Goal: Information Seeking & Learning: Find specific fact

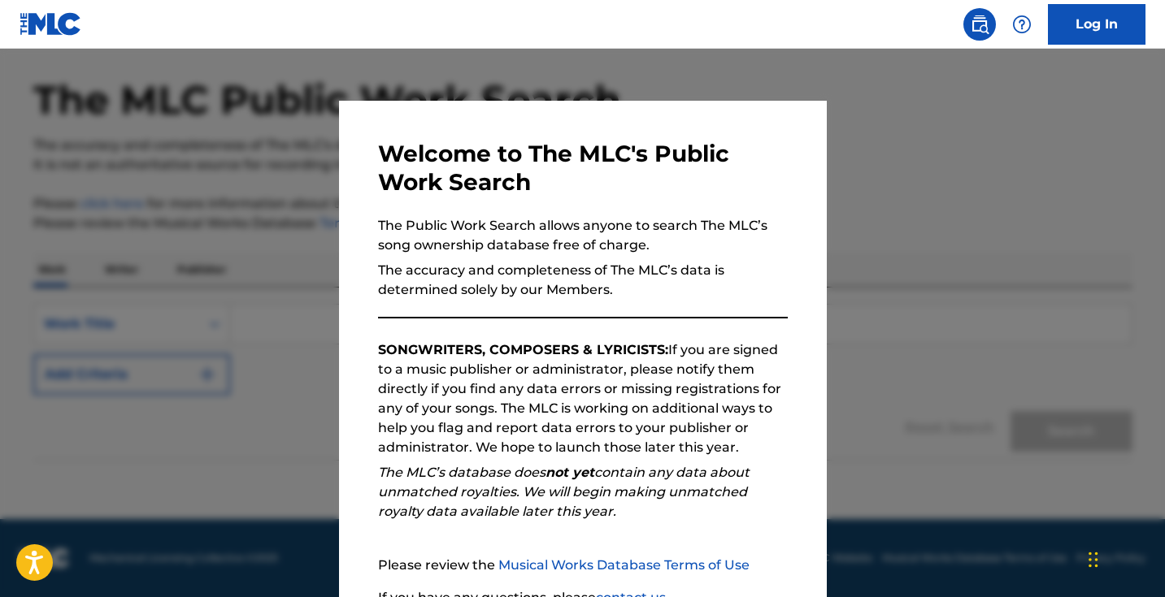
scroll to position [146, 0]
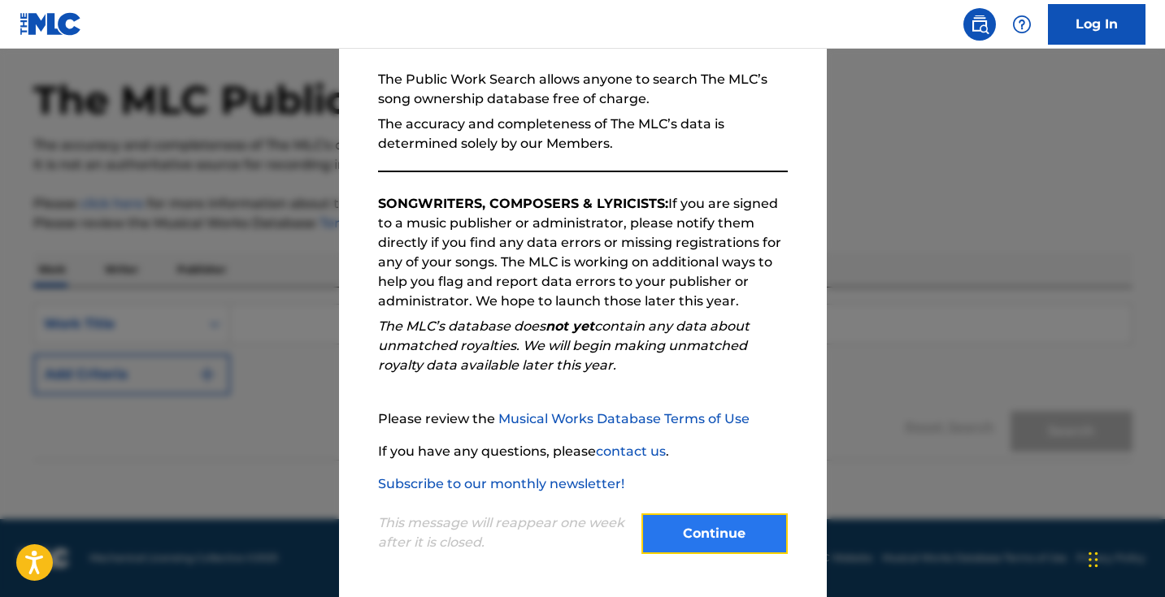
click at [696, 527] on button "Continue" at bounding box center [714, 534] width 146 height 41
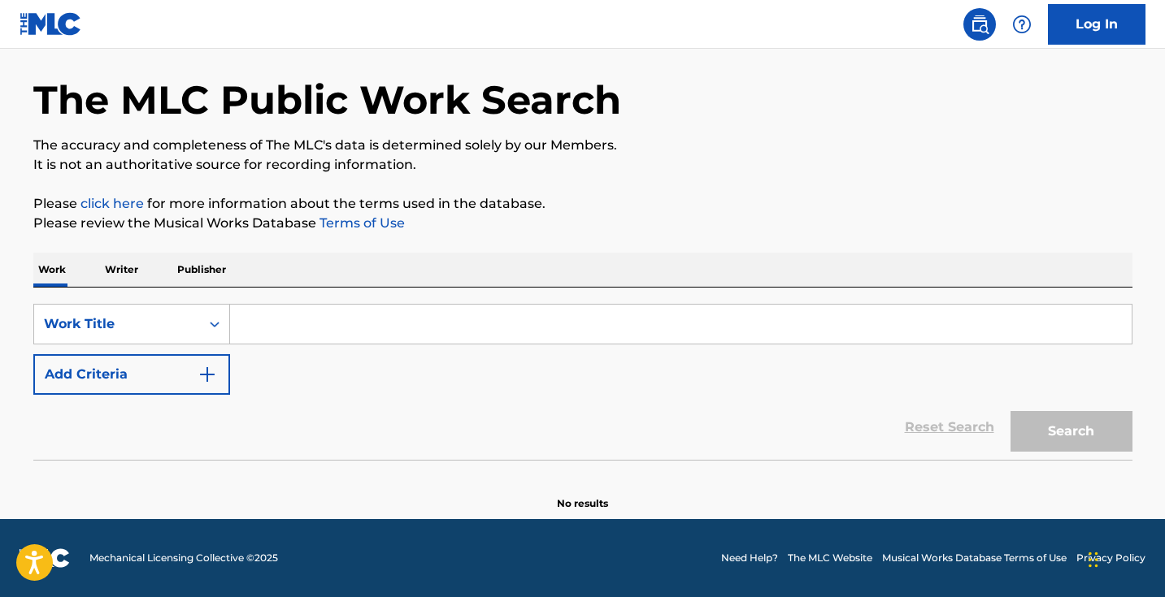
click at [312, 325] on input "Search Form" at bounding box center [680, 324] width 901 height 39
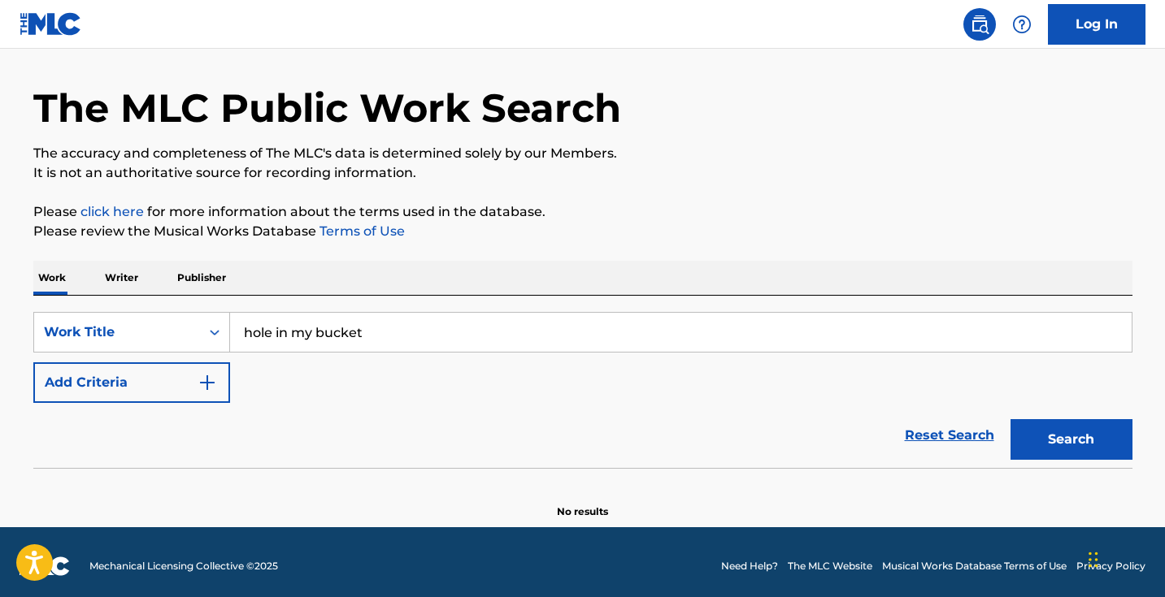
type input "hole in my bucket"
click at [1010, 419] on button "Search" at bounding box center [1071, 439] width 122 height 41
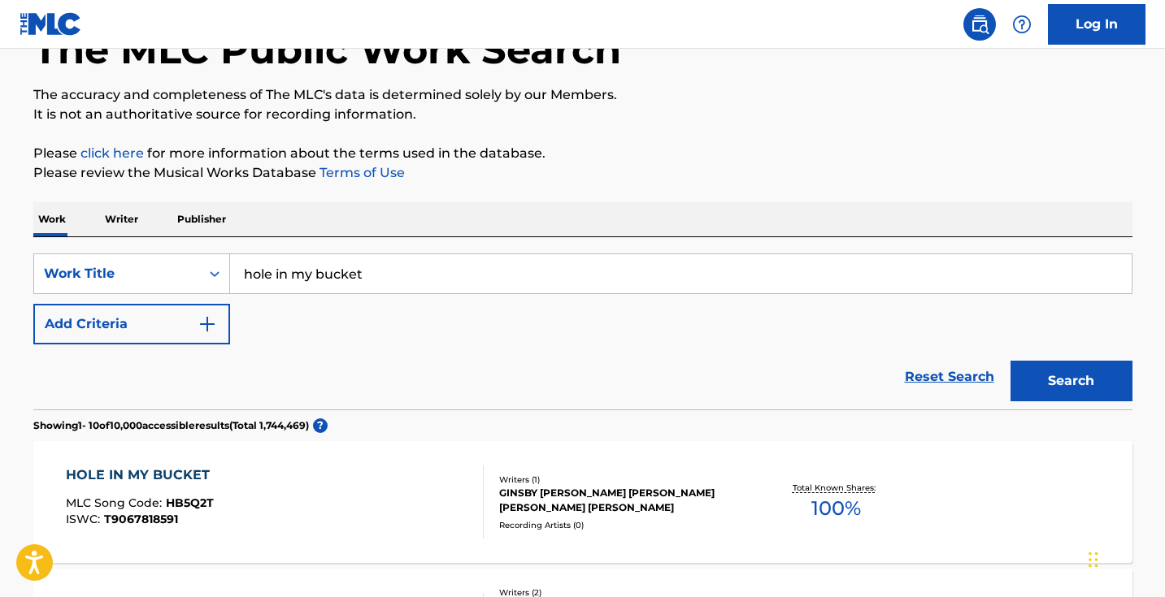
scroll to position [138, 0]
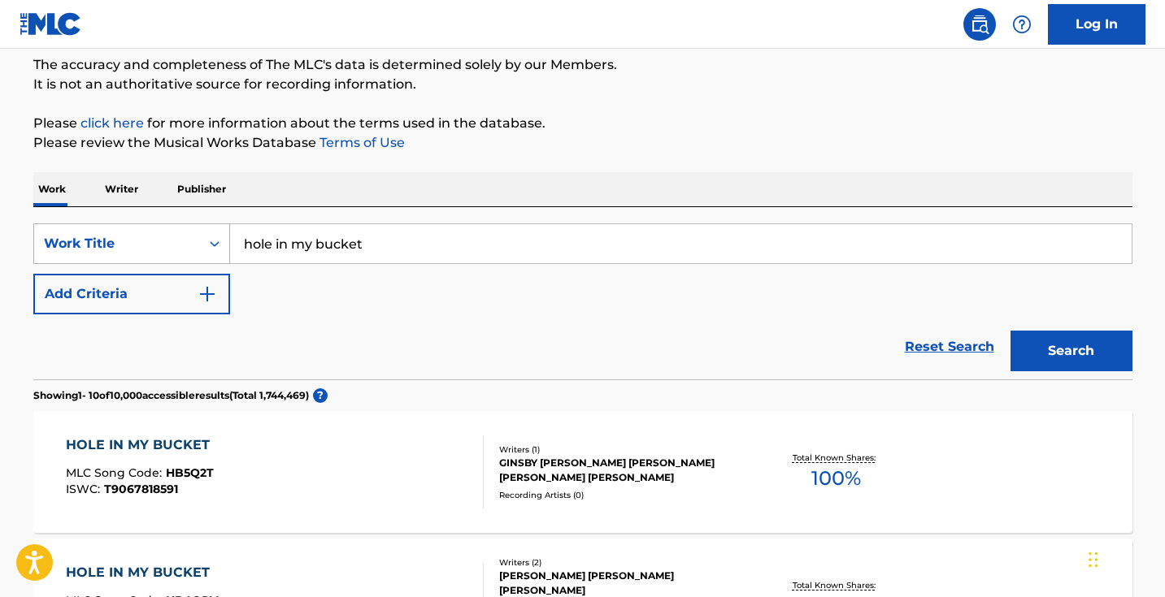
click at [211, 242] on icon "Search Form" at bounding box center [214, 244] width 16 height 16
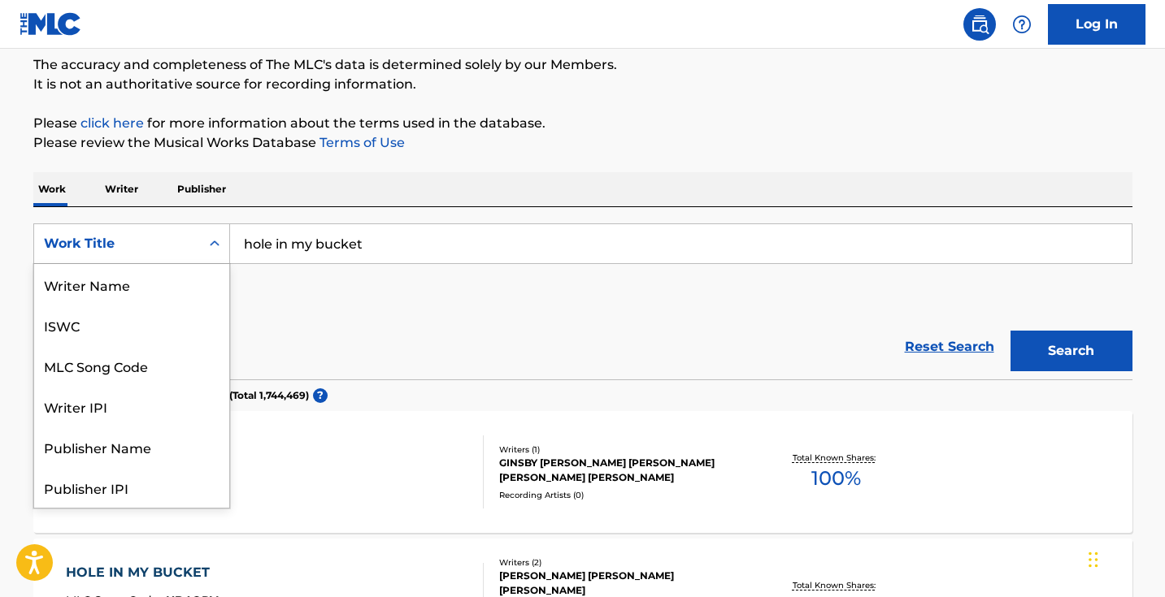
scroll to position [81, 0]
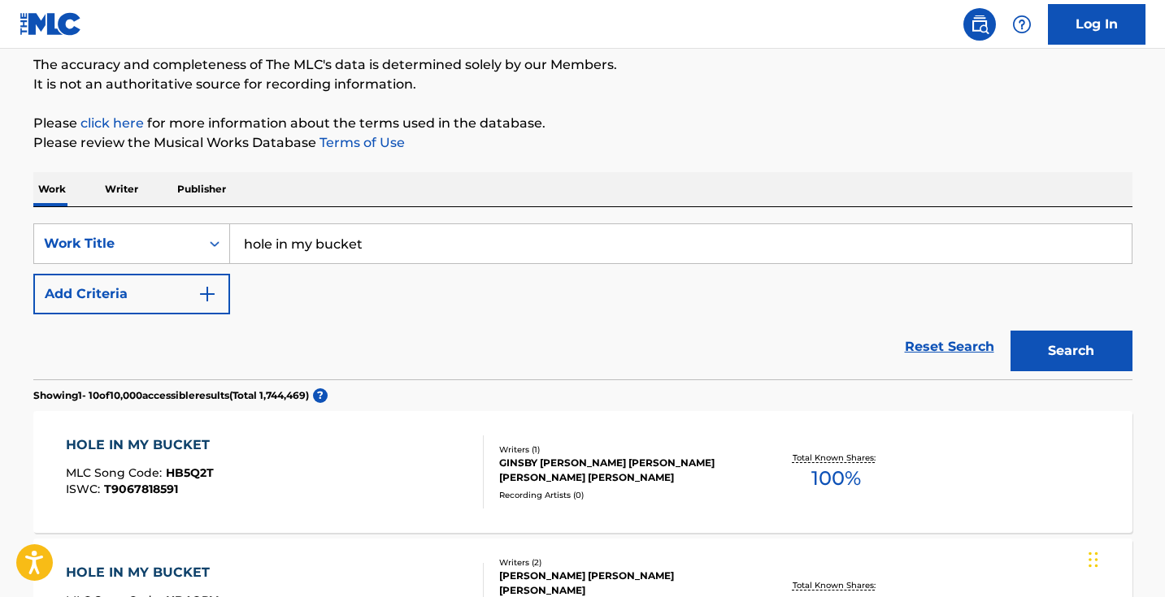
click at [414, 301] on div "SearchWithCriteria70531a91-18df-4e91-af2d-9e534001a04c Work Title hole in my bu…" at bounding box center [582, 268] width 1099 height 91
click at [198, 290] on img "Search Form" at bounding box center [207, 294] width 20 height 20
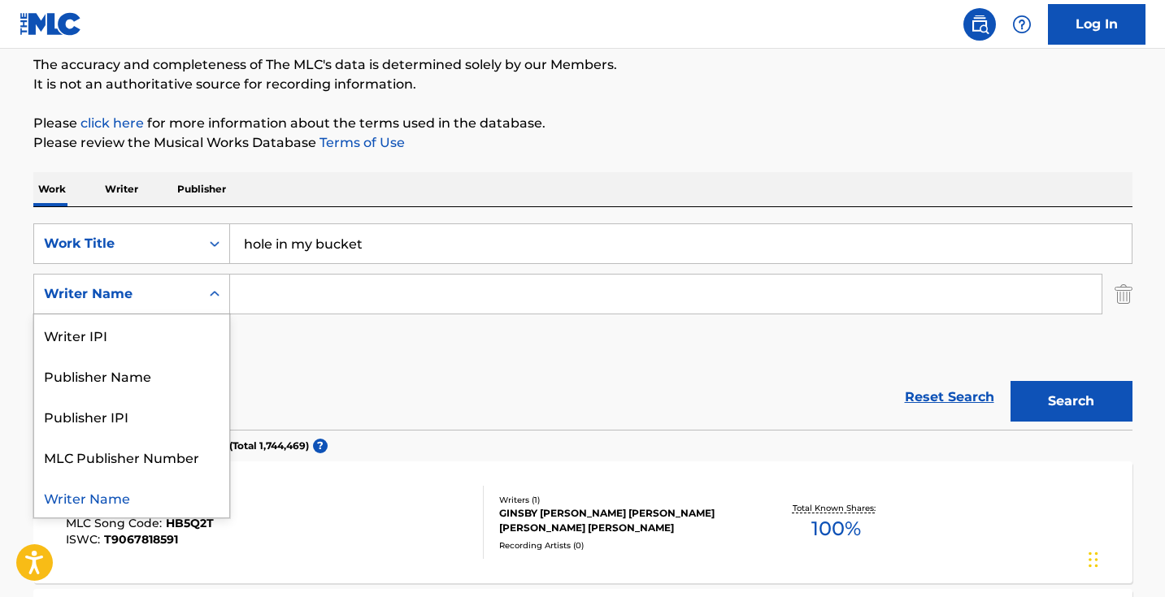
click at [214, 286] on icon "Search Form" at bounding box center [214, 294] width 16 height 16
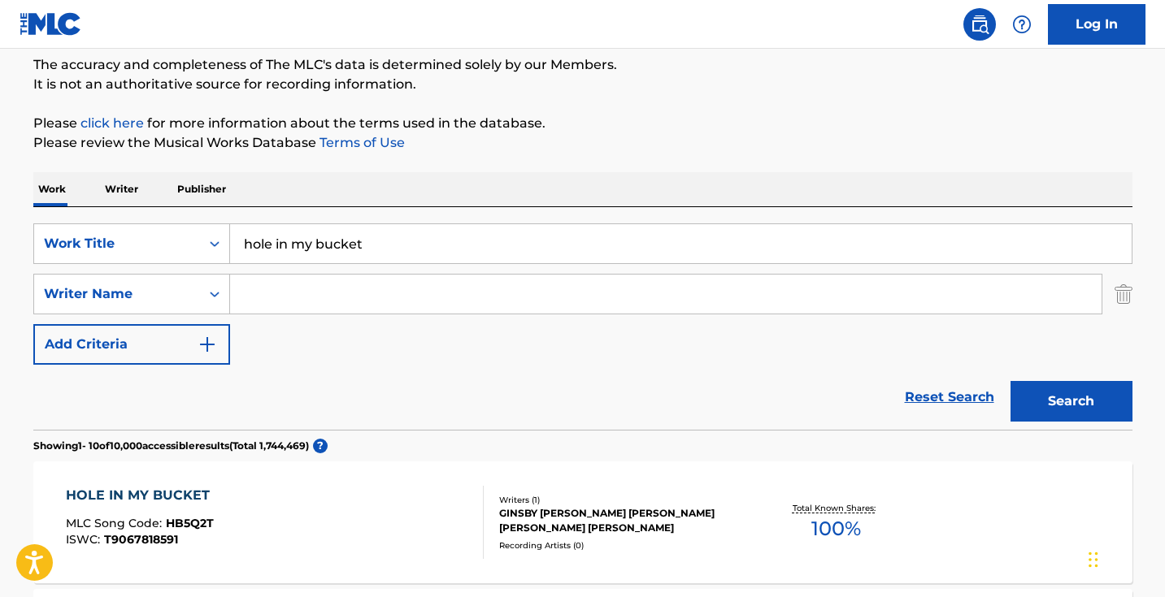
click at [310, 297] on input "Search Form" at bounding box center [665, 294] width 871 height 39
type input "[PERSON_NAME]"
click at [1010, 381] on button "Search" at bounding box center [1071, 401] width 122 height 41
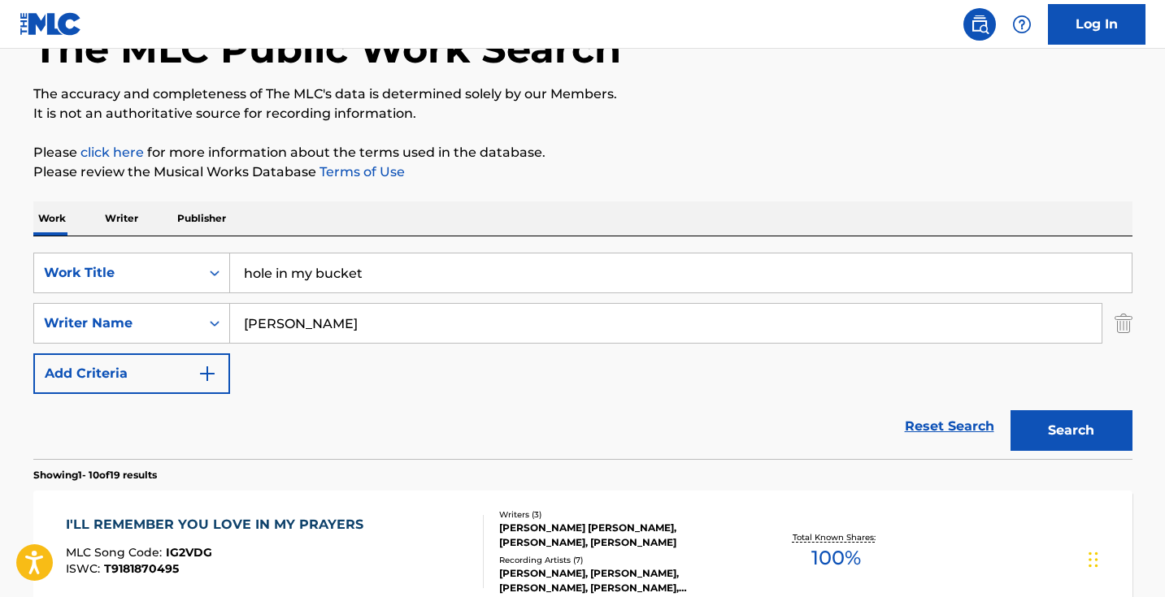
scroll to position [114, 0]
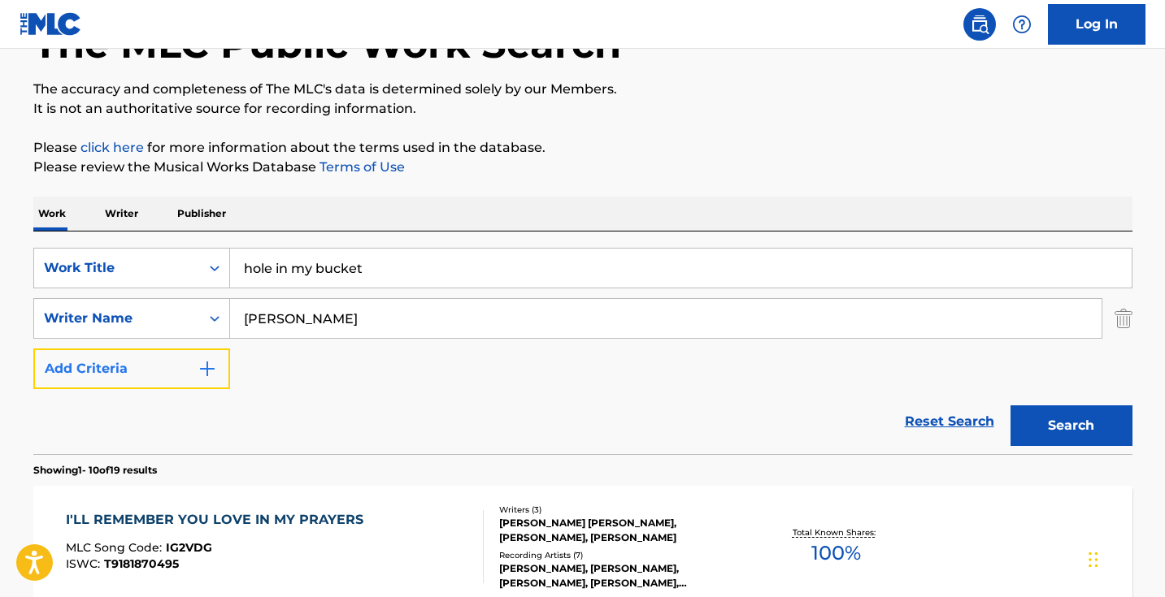
click at [205, 367] on img "Search Form" at bounding box center [207, 369] width 20 height 20
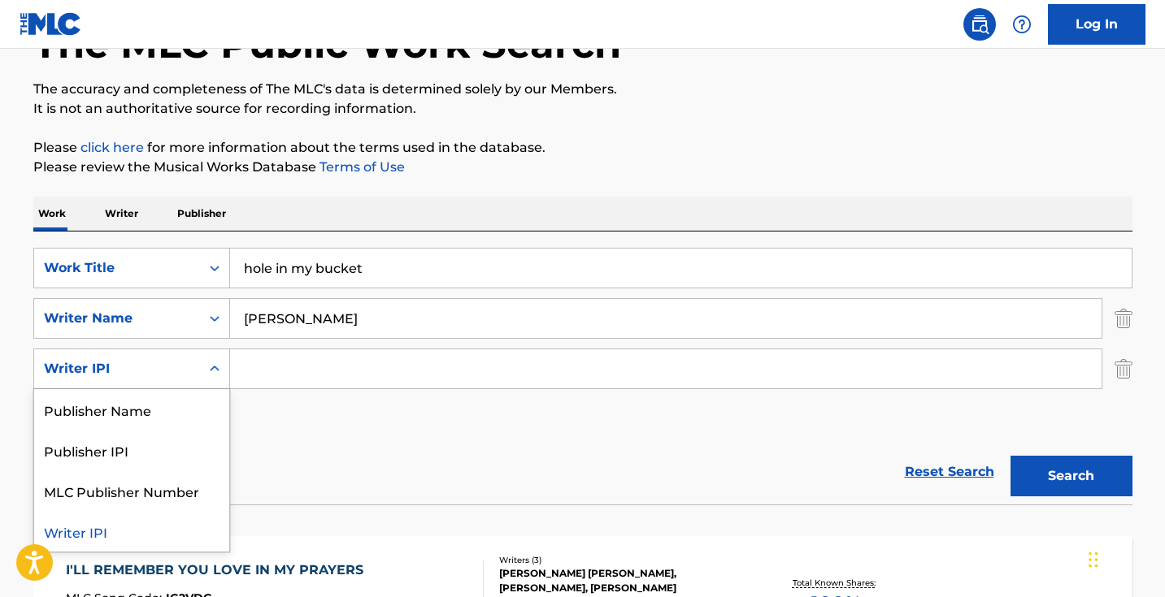
click at [200, 361] on div "Search Form" at bounding box center [214, 368] width 29 height 29
click at [353, 441] on div "Reset Search Search" at bounding box center [582, 472] width 1099 height 65
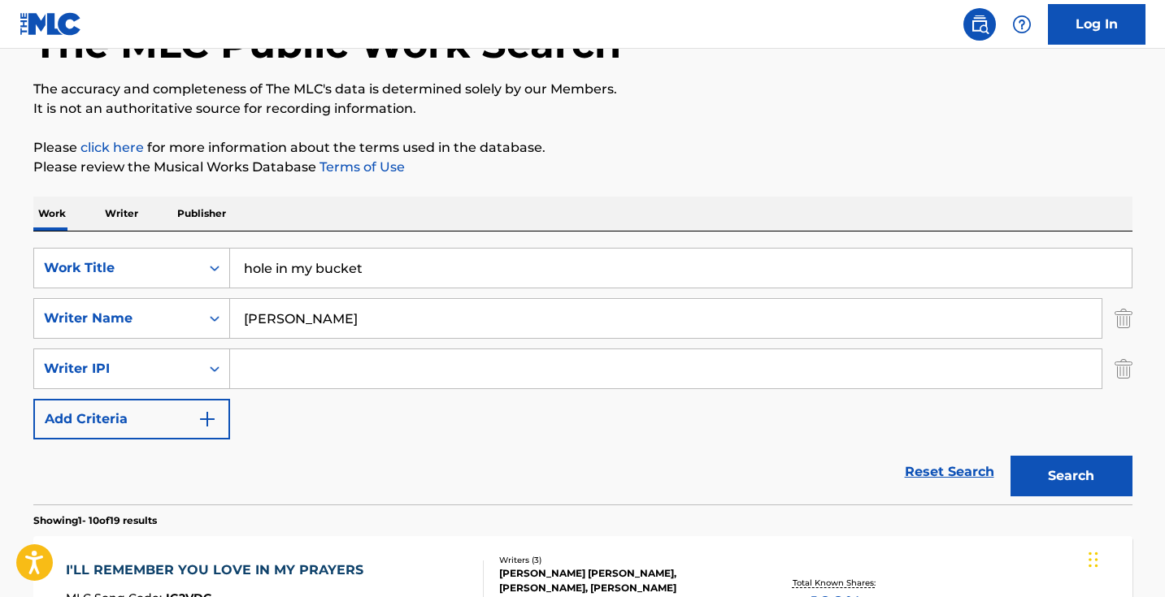
scroll to position [113, 0]
click at [377, 327] on input "[PERSON_NAME]" at bounding box center [665, 319] width 871 height 39
click at [355, 367] on input "Search Form" at bounding box center [665, 369] width 871 height 39
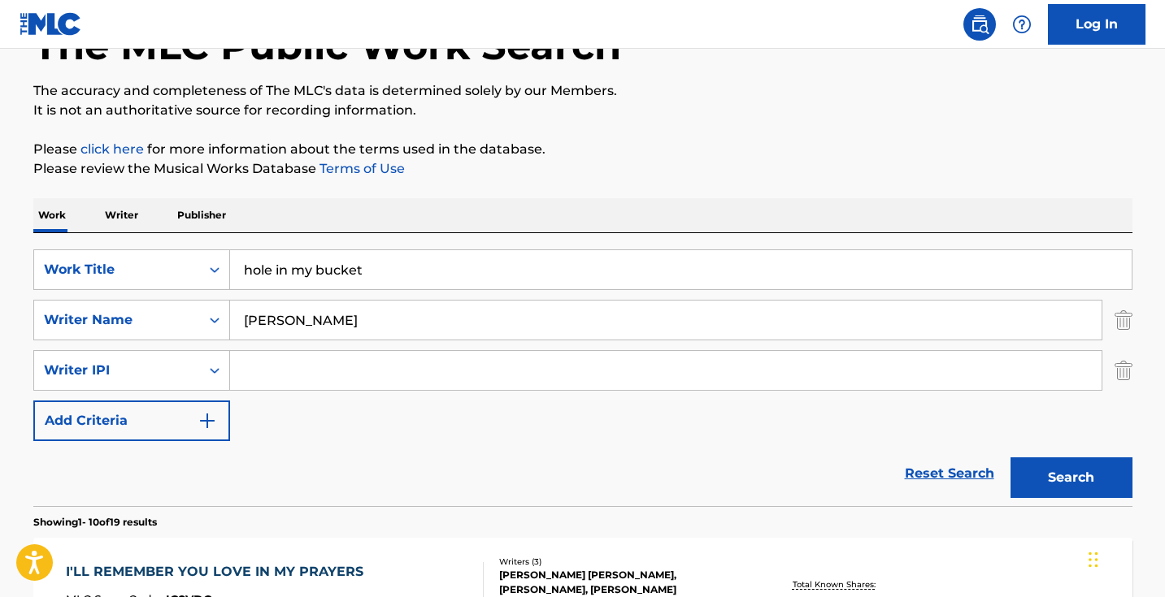
paste input "00474582132"
type input "00474582132"
drag, startPoint x: 367, startPoint y: 272, endPoint x: 208, endPoint y: 258, distance: 159.9
click at [208, 258] on div "SearchWithCriteria70531a91-18df-4e91-af2d-9e534001a04c Work Title hole in my bu…" at bounding box center [582, 269] width 1099 height 41
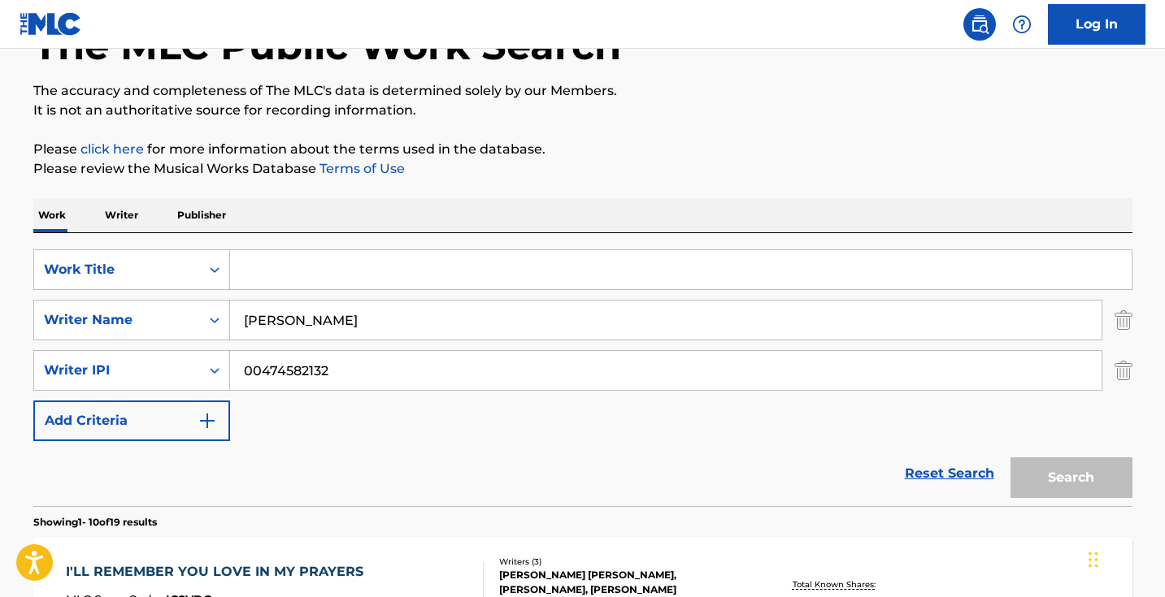
click at [693, 427] on div "SearchWithCriteria70531a91-18df-4e91-af2d-9e534001a04c Work Title SearchWithCri…" at bounding box center [582, 345] width 1099 height 192
click at [411, 317] on input "[PERSON_NAME]" at bounding box center [665, 320] width 871 height 39
click at [384, 269] on input "Search Form" at bounding box center [680, 269] width 901 height 39
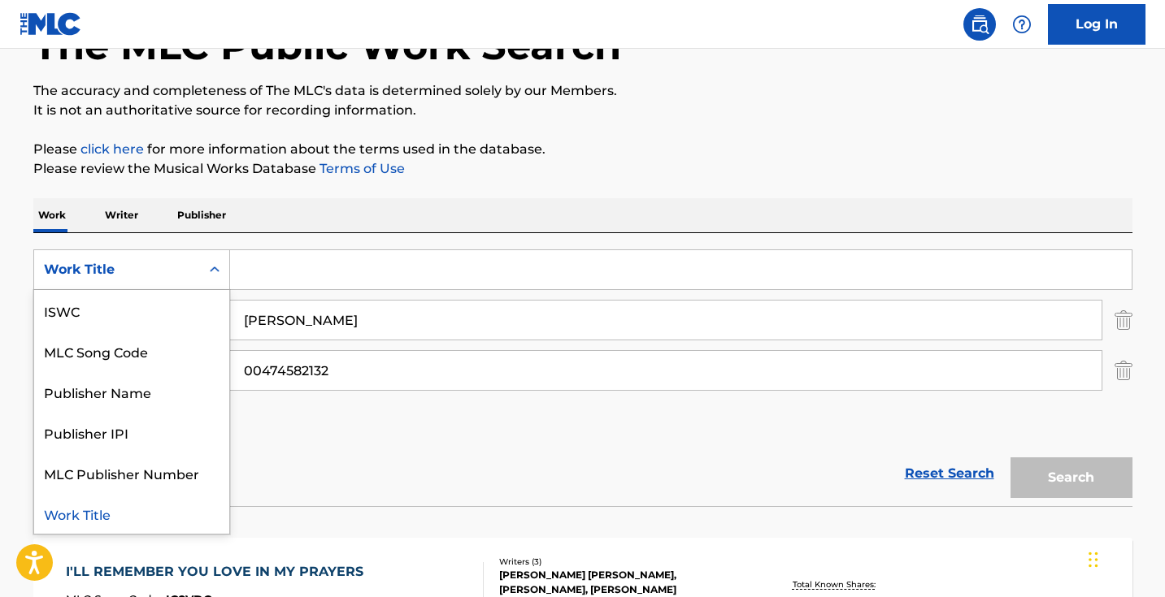
click at [197, 264] on div "Work Title" at bounding box center [117, 269] width 166 height 31
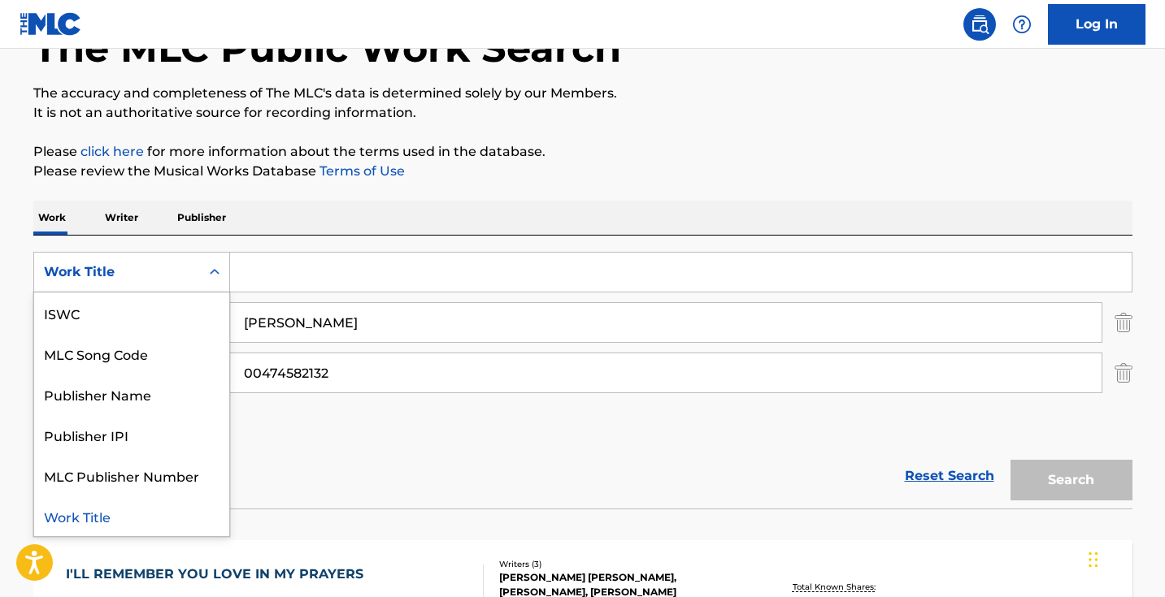
scroll to position [109, 0]
click at [333, 272] on input "Search Form" at bounding box center [680, 273] width 901 height 39
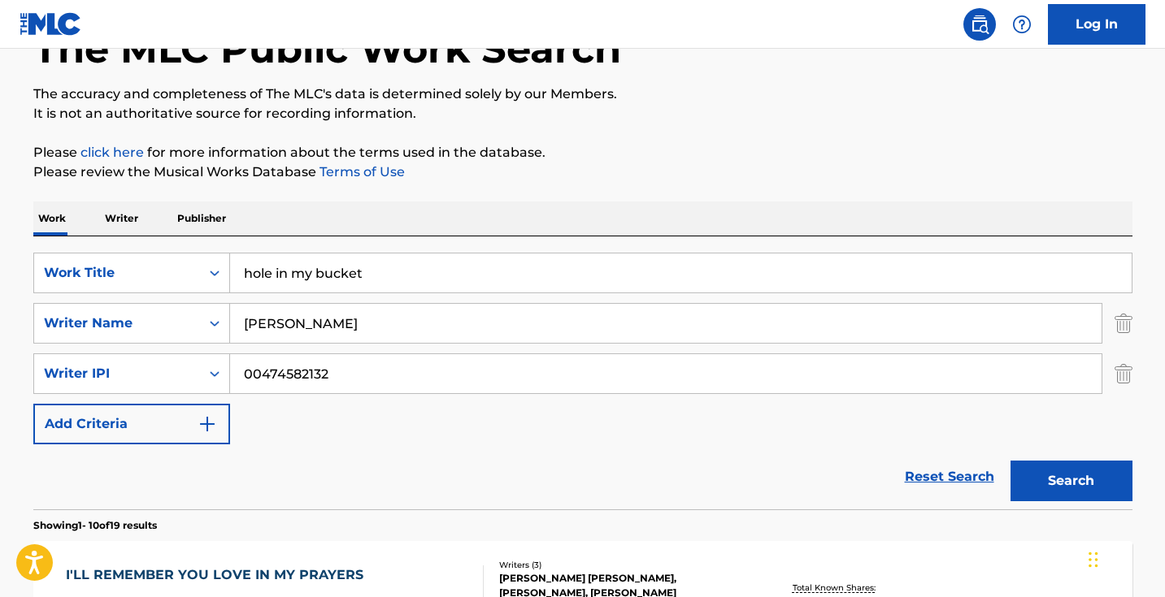
type input "hole in my bucket"
click at [1010, 461] on button "Search" at bounding box center [1071, 481] width 122 height 41
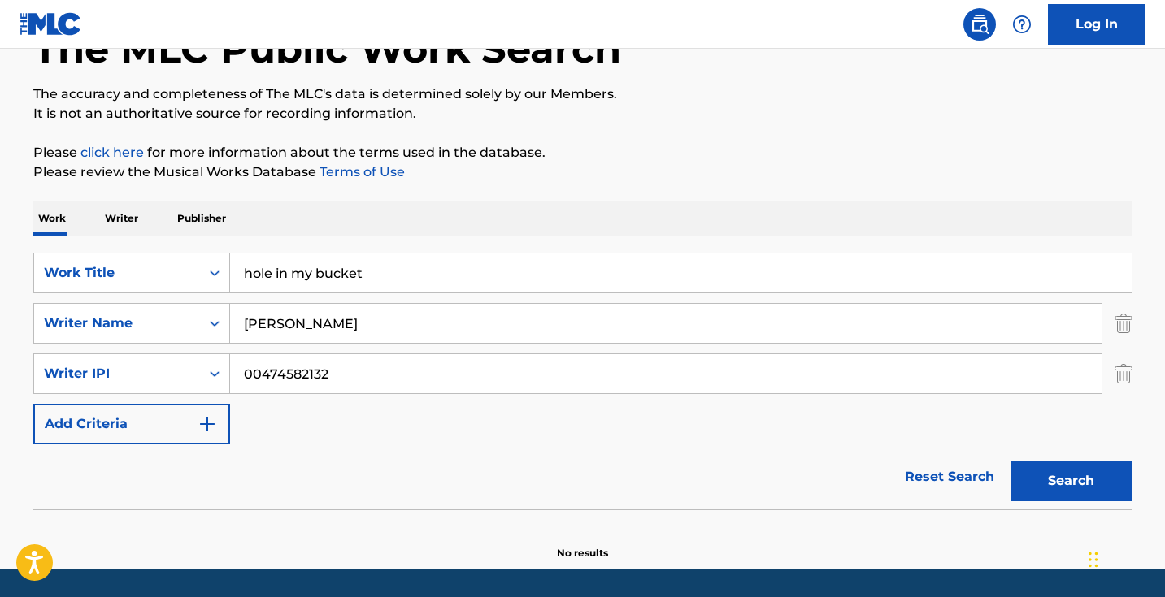
scroll to position [158, 0]
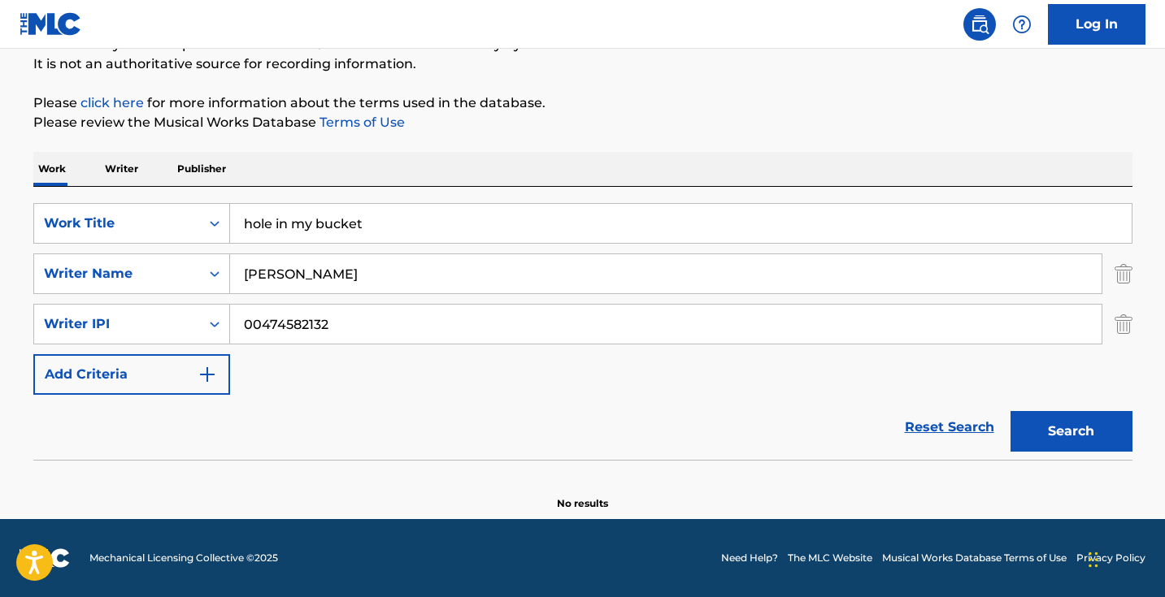
click at [362, 319] on input "00474582132" at bounding box center [665, 324] width 871 height 39
